Goal: Information Seeking & Learning: Compare options

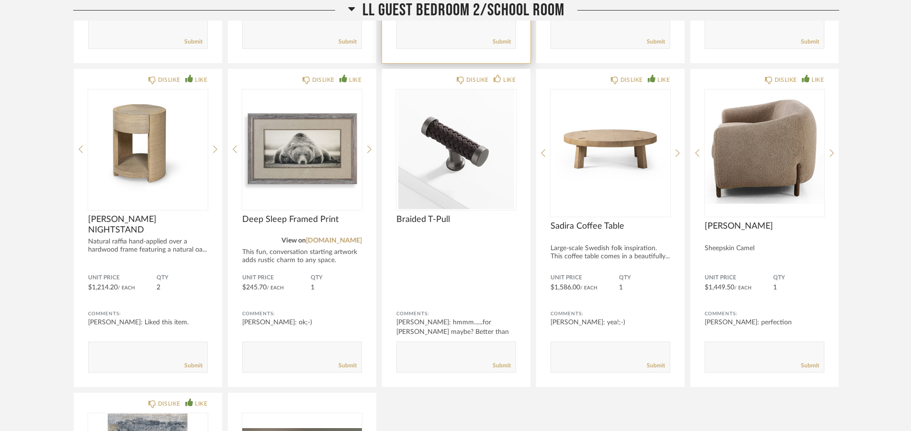
scroll to position [12619, 0]
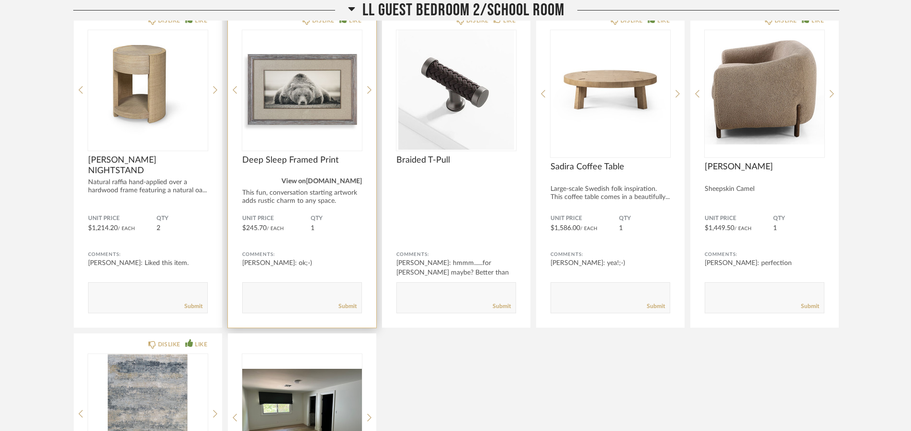
click at [331, 184] on link "[DOMAIN_NAME]" at bounding box center [334, 181] width 56 height 7
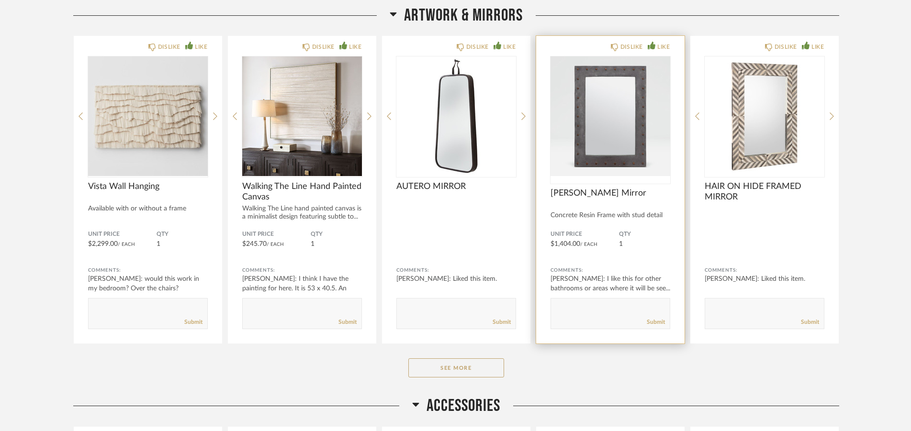
scroll to position [21068, 0]
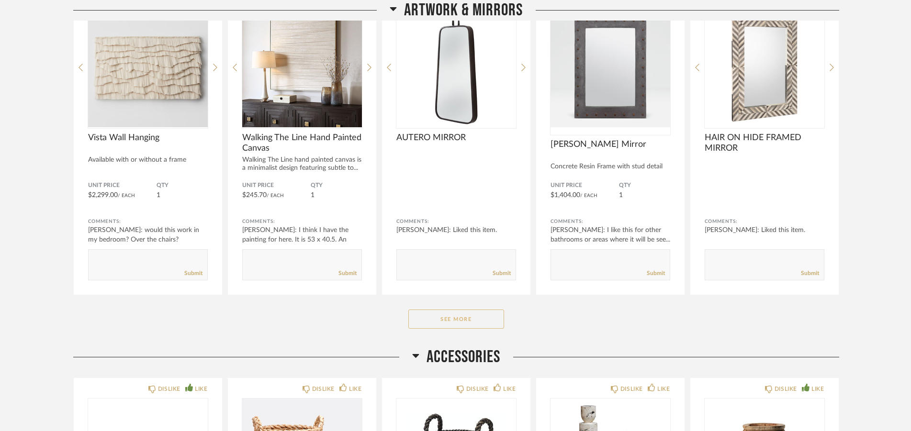
click at [456, 320] on button "See More" at bounding box center [456, 319] width 96 height 19
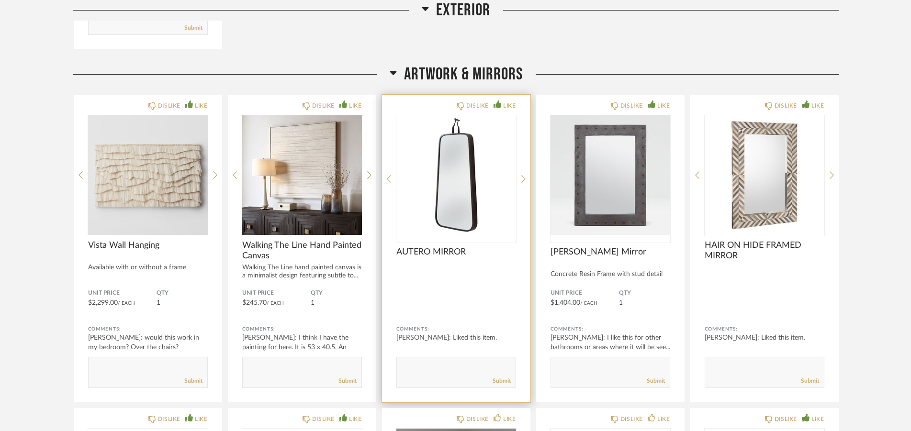
scroll to position [20971, 0]
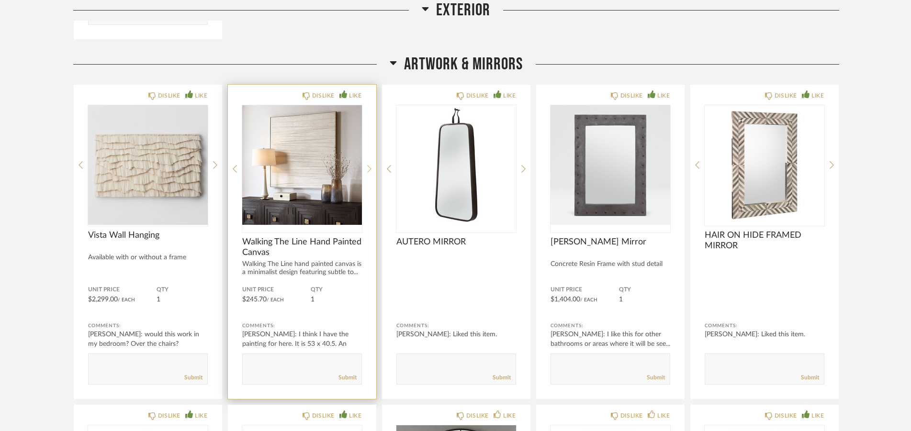
click at [369, 169] on icon at bounding box center [369, 169] width 4 height 9
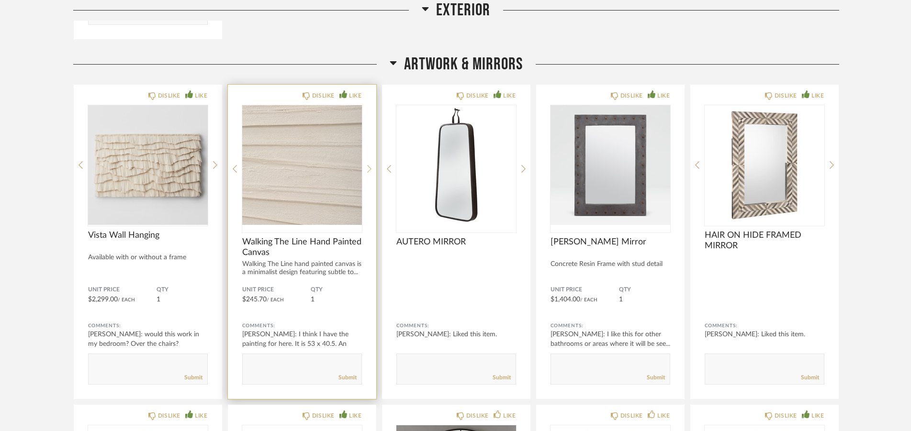
click at [369, 169] on icon at bounding box center [369, 169] width 4 height 9
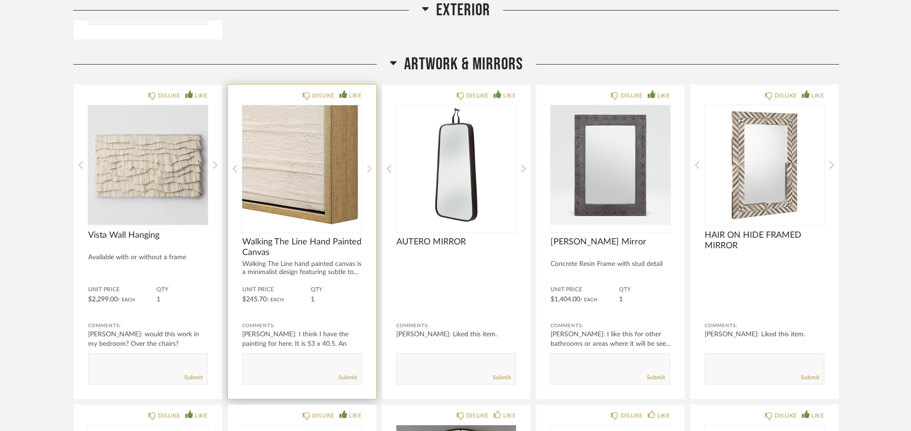
click at [369, 169] on icon at bounding box center [369, 169] width 4 height 9
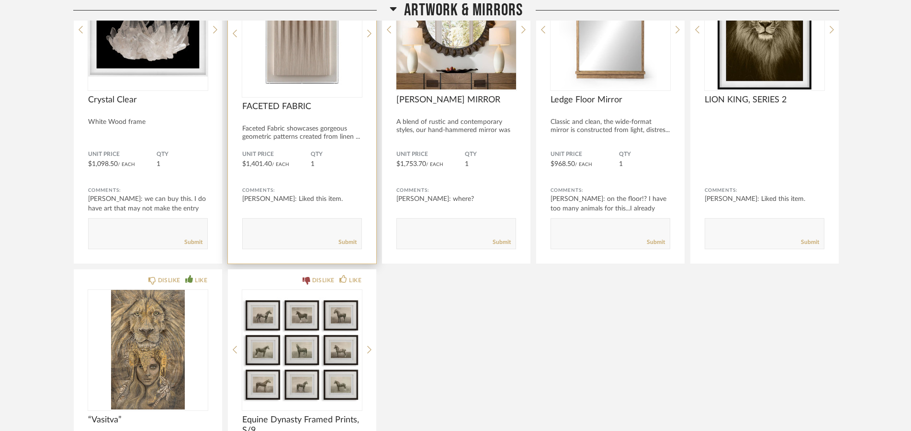
scroll to position [21996, 0]
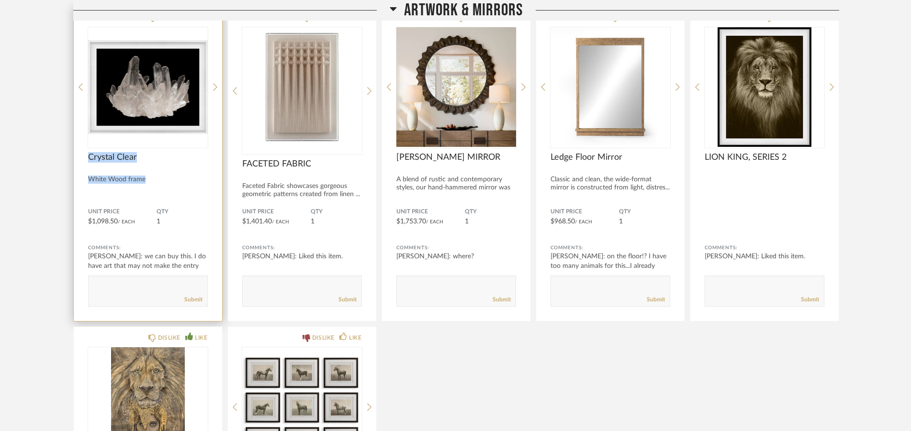
drag, startPoint x: 88, startPoint y: 156, endPoint x: 150, endPoint y: 184, distance: 67.7
click at [150, 163] on span "Crystal Clear" at bounding box center [148, 157] width 120 height 11
drag, startPoint x: 89, startPoint y: 156, endPoint x: 147, endPoint y: 183, distance: 64.3
click at [147, 163] on span "Crystal Clear" at bounding box center [148, 157] width 120 height 11
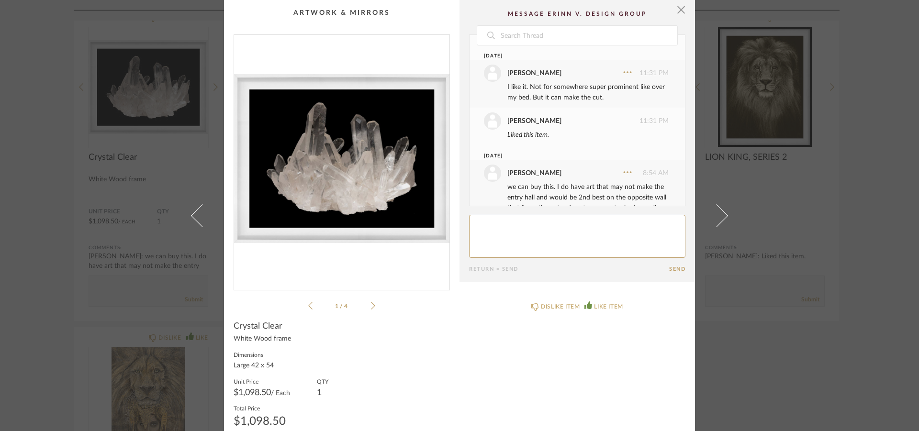
scroll to position [52, 0]
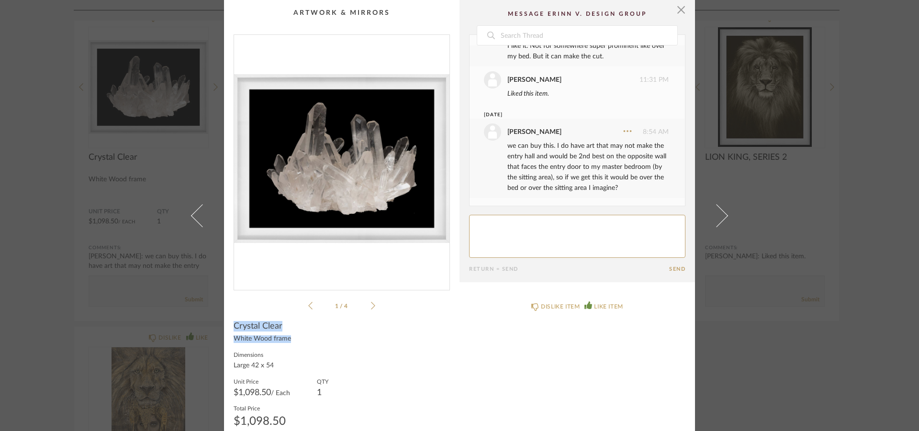
drag, startPoint x: 230, startPoint y: 323, endPoint x: 295, endPoint y: 343, distance: 67.6
click at [283, 332] on span "Crystal Clear" at bounding box center [258, 326] width 49 height 11
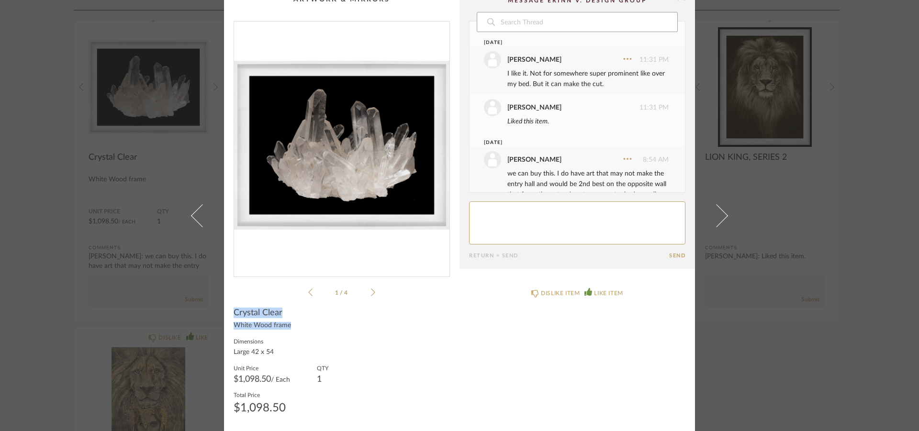
scroll to position [0, 0]
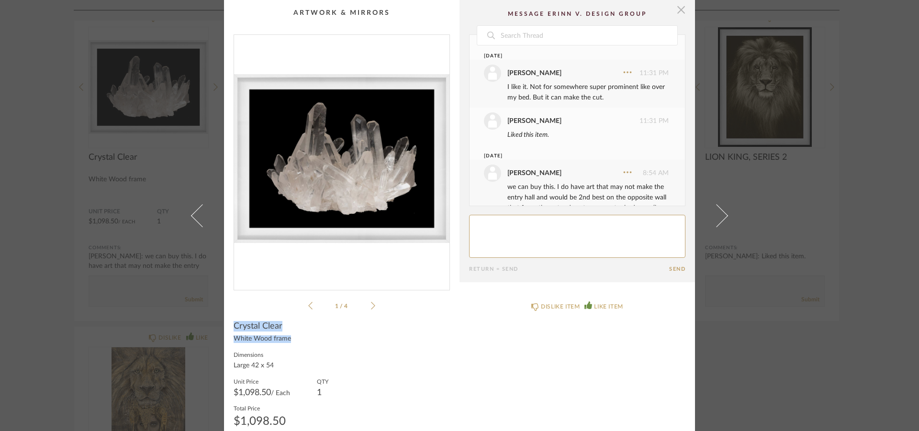
click at [674, 7] on span "button" at bounding box center [681, 9] width 19 height 19
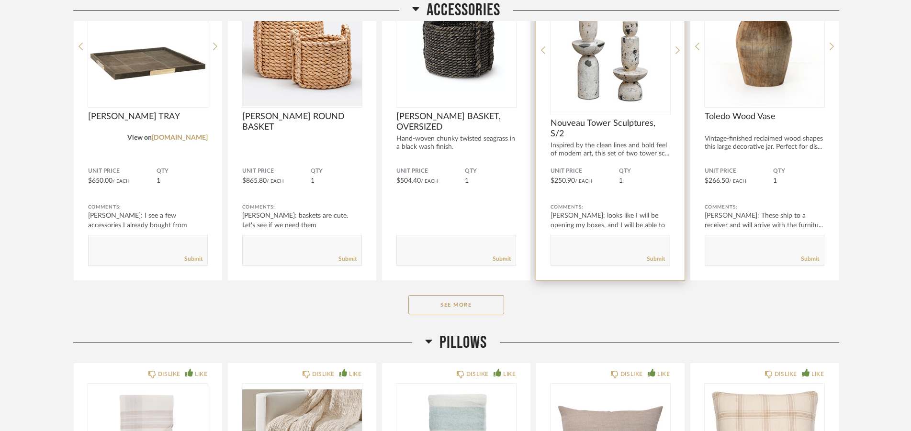
scroll to position [22827, 0]
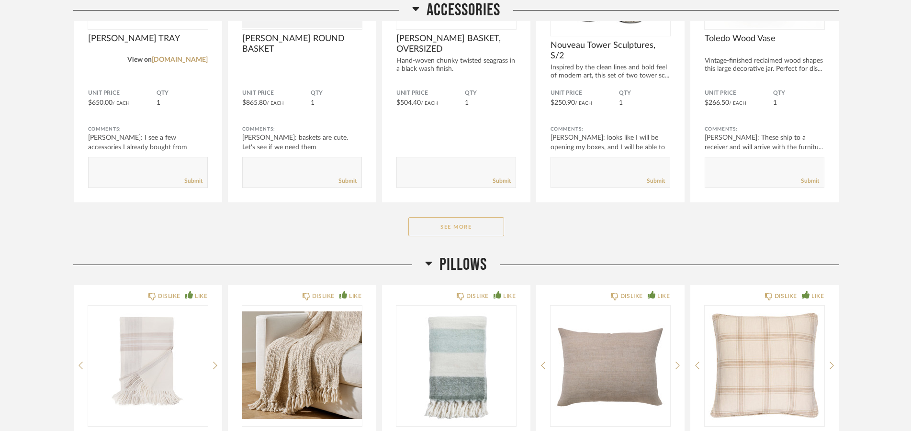
click at [452, 228] on button "See More" at bounding box center [456, 226] width 96 height 19
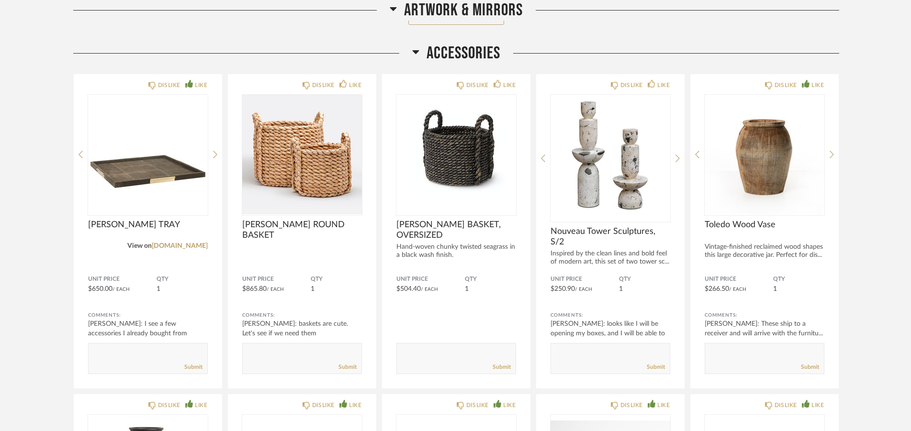
scroll to position [22631, 0]
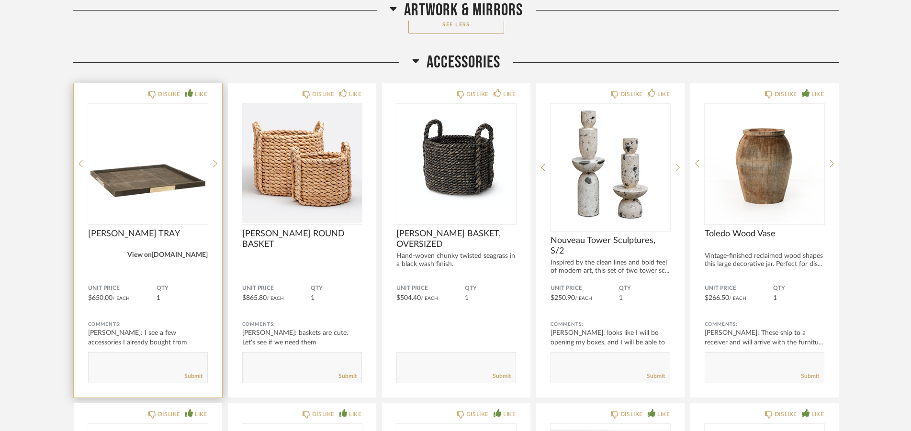
click at [181, 254] on link "[DOMAIN_NAME]" at bounding box center [180, 255] width 56 height 7
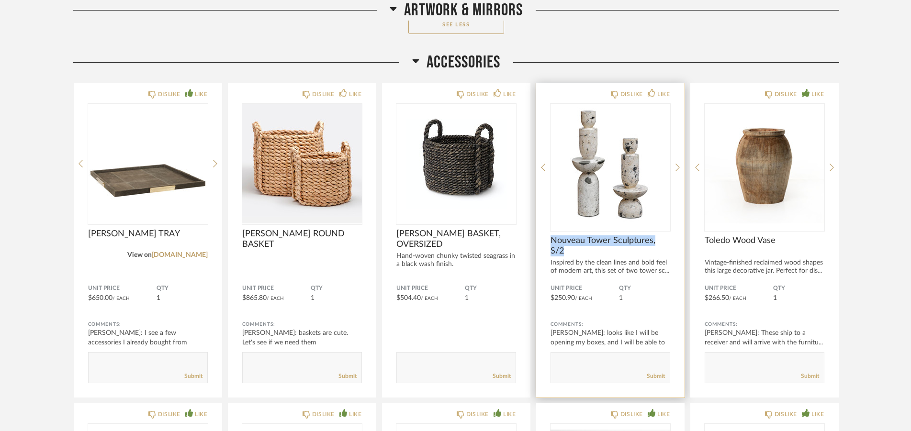
drag, startPoint x: 672, startPoint y: 239, endPoint x: 552, endPoint y: 246, distance: 120.8
click at [552, 246] on div "DISLIKE LIKE Nouveau Tower Sculptures, S/2 Inspired by the clean lines and bold…" at bounding box center [610, 240] width 148 height 315
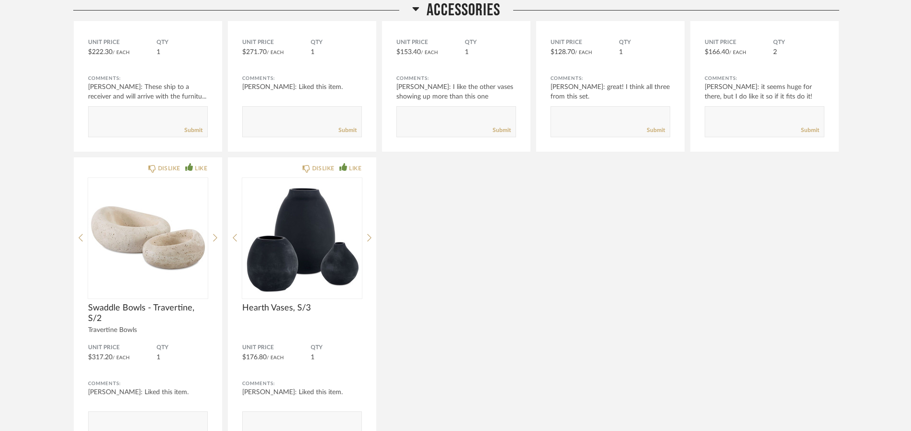
scroll to position [23559, 0]
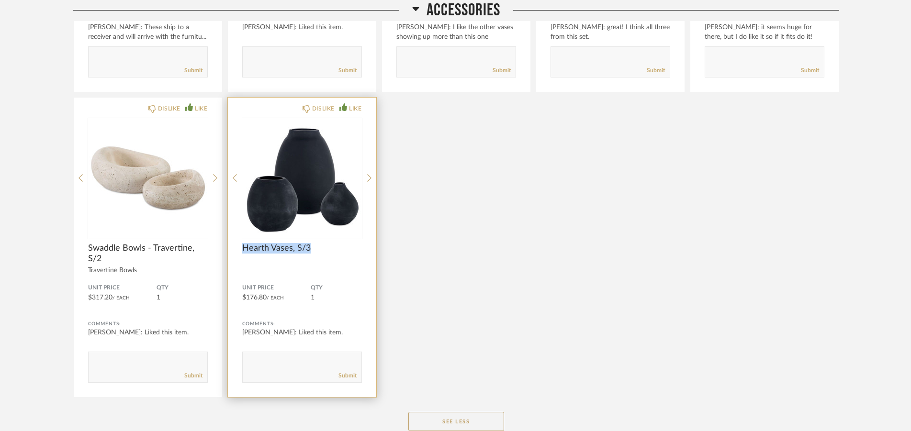
drag, startPoint x: 312, startPoint y: 249, endPoint x: 242, endPoint y: 245, distance: 69.5
click at [242, 245] on span "Hearth Vases, S/3" at bounding box center [302, 248] width 120 height 11
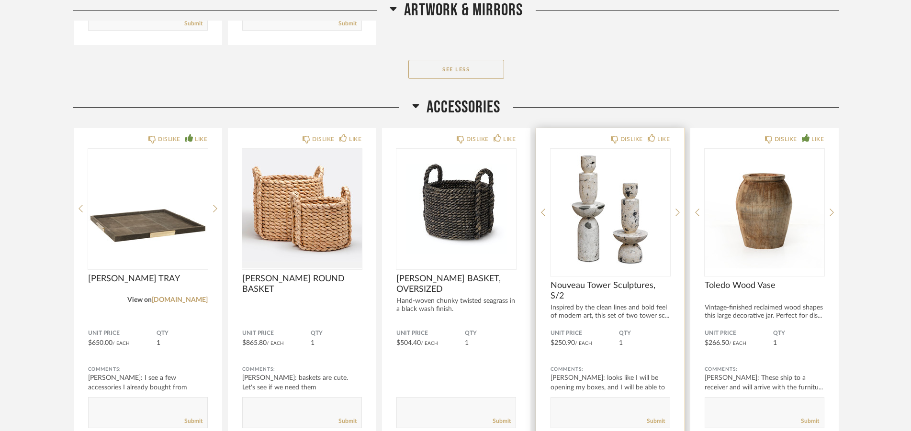
scroll to position [22485, 0]
